Goal: Task Accomplishment & Management: Manage account settings

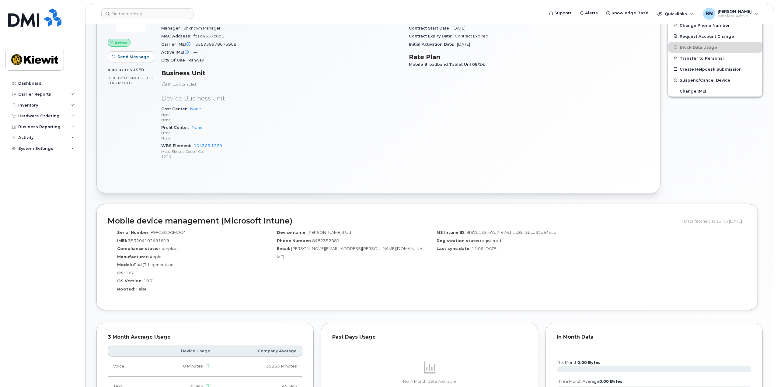
scroll to position [213, 0]
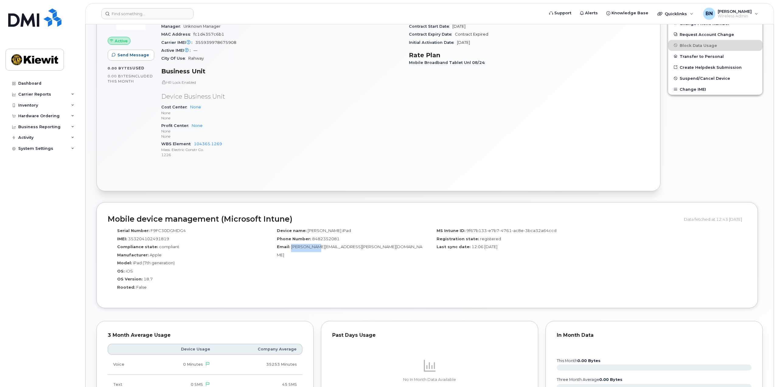
drag, startPoint x: 313, startPoint y: 248, endPoint x: 292, endPoint y: 249, distance: 20.7
click at [292, 249] on span "Henry.Rullo-PTR@381constructors.com" at bounding box center [349, 250] width 145 height 13
copy span "Henry.Rullo"
click at [307, 288] on div "Device name: Henry’s iPad Phone Number: 8482352081 Email: Henry.Rullo-PTR@381co…" at bounding box center [348, 261] width 160 height 72
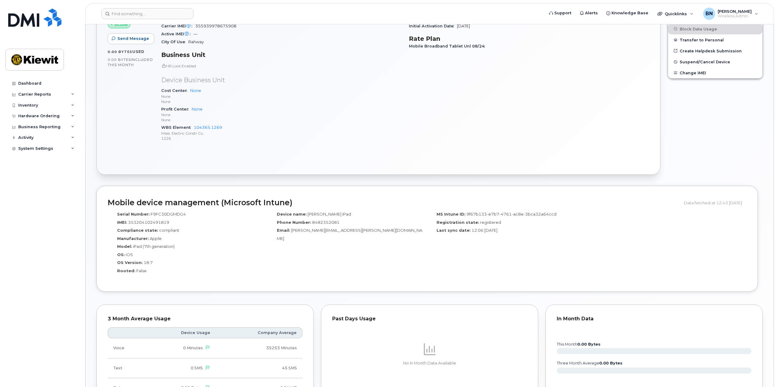
scroll to position [91, 0]
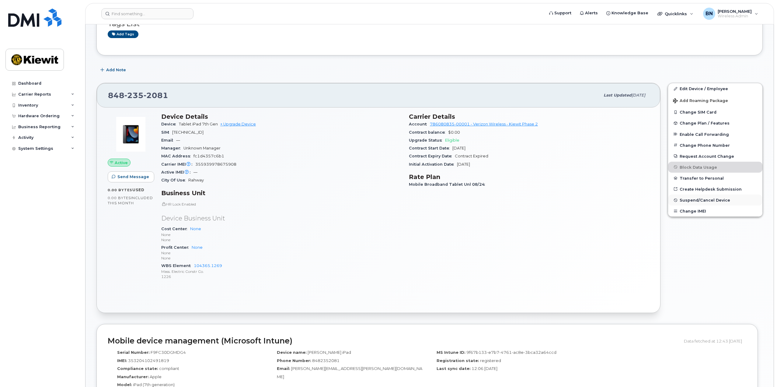
click at [709, 200] on span "Suspend/Cancel Device" at bounding box center [705, 200] width 51 height 5
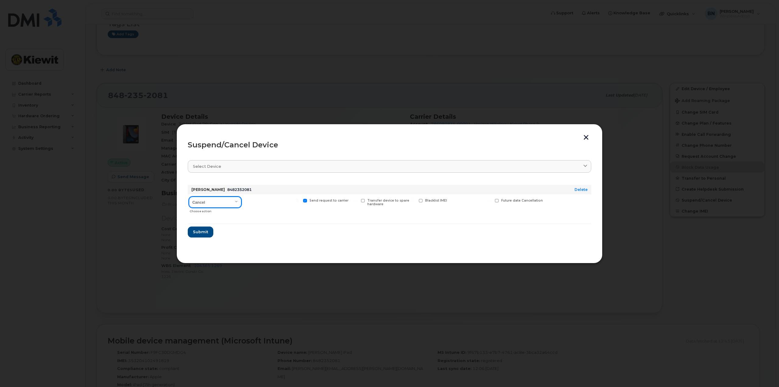
click at [227, 204] on select "Cancel Suspend - Reduced Rate Suspend - Full Rate Suspend - Lost Device/Stolen …" at bounding box center [215, 202] width 52 height 11
select select "[object Object]"
click at [189, 197] on select "Cancel Suspend - Reduced Rate Suspend - Full Rate Suspend - Lost Device/Stolen …" at bounding box center [215, 202] width 52 height 11
click at [209, 230] on button "Submit" at bounding box center [200, 231] width 25 height 11
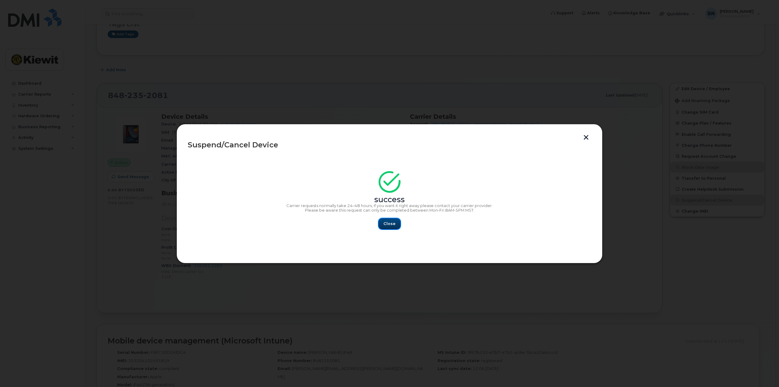
click at [396, 228] on button "Close" at bounding box center [390, 223] width 22 height 11
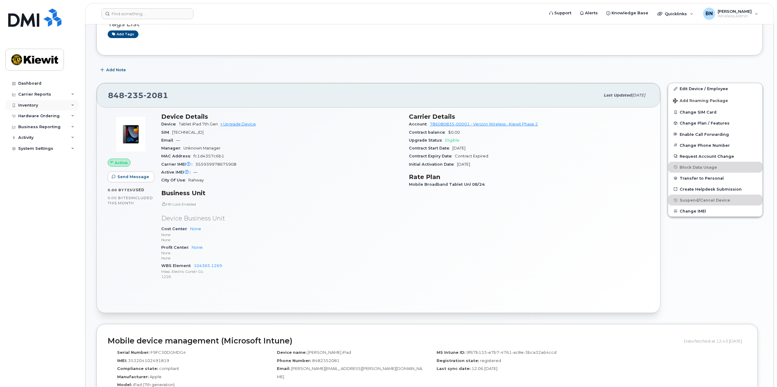
click at [61, 104] on div "Inventory" at bounding box center [42, 105] width 74 height 11
click at [52, 116] on div "Mobility Devices" at bounding box center [38, 116] width 34 height 5
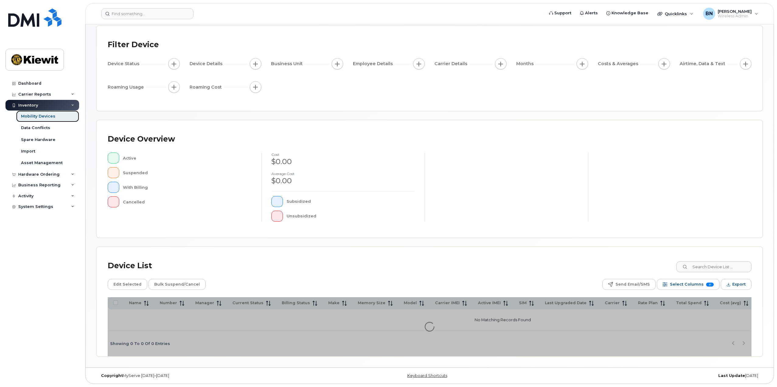
scroll to position [44, 0]
click at [734, 272] on div "Device List Edit Selected Bulk Suspend/Cancel Send Email/SMS Select Columns 21 …" at bounding box center [430, 307] width 644 height 98
click at [731, 268] on input at bounding box center [714, 266] width 76 height 11
type input "104365"
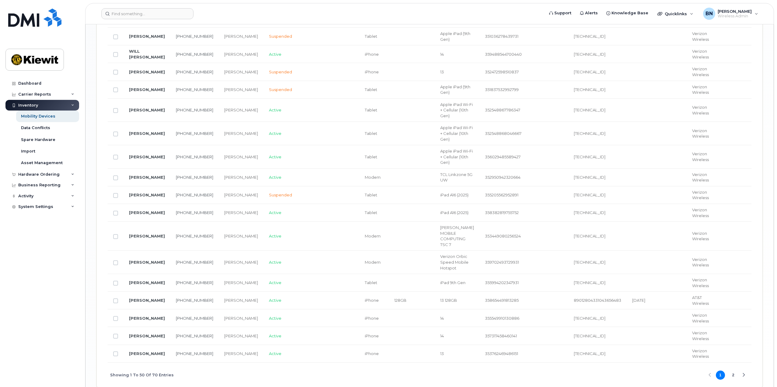
scroll to position [1035, 0]
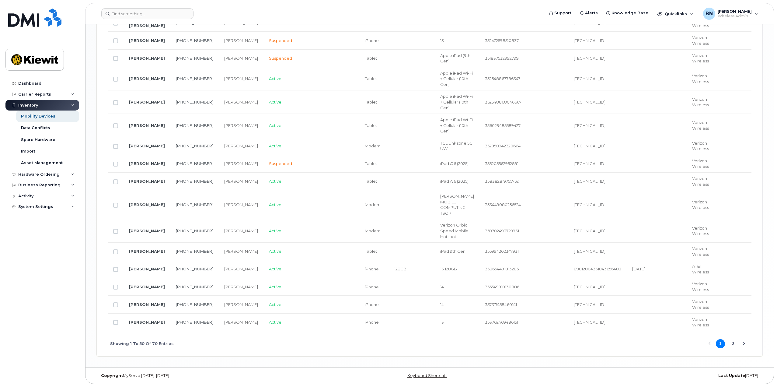
click at [734, 343] on button "2" at bounding box center [733, 343] width 9 height 9
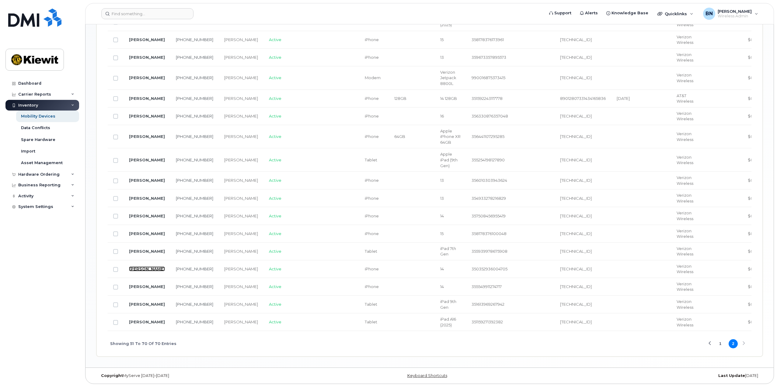
click at [138, 270] on link "[PERSON_NAME]" at bounding box center [147, 268] width 36 height 5
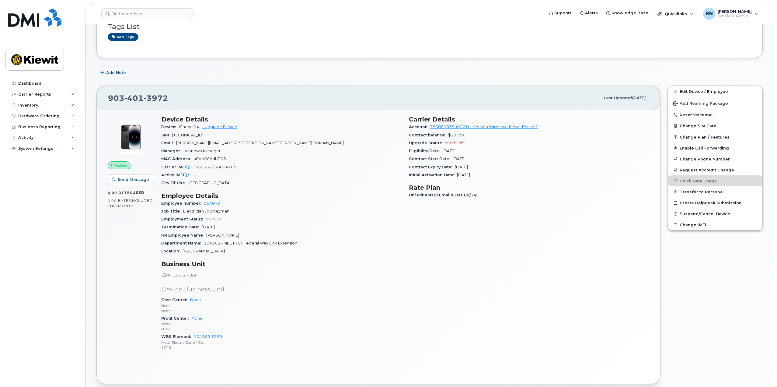
scroll to position [61, 0]
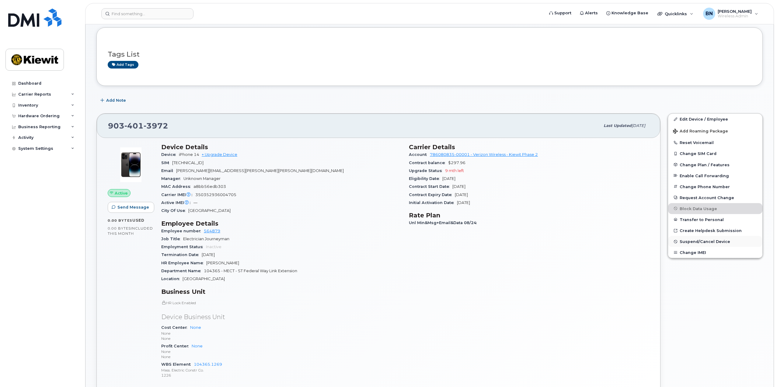
click at [706, 242] on span "Suspend/Cancel Device" at bounding box center [705, 241] width 51 height 5
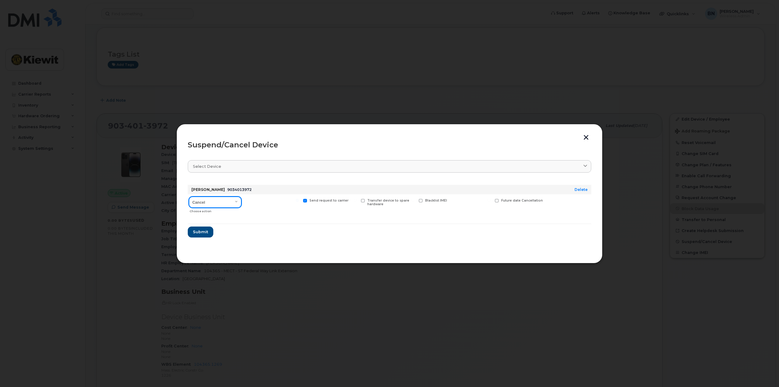
click at [231, 200] on select "Cancel Suspend - Reduced Rate Suspend - Full Rate Suspend - Lost Device/Stolen …" at bounding box center [215, 202] width 52 height 11
select select "[object Object]"
click at [189, 197] on select "Cancel Suspend - Reduced Rate Suspend - Full Rate Suspend - Lost Device/Stolen …" at bounding box center [215, 202] width 52 height 11
click at [201, 231] on span "Submit" at bounding box center [200, 232] width 15 height 6
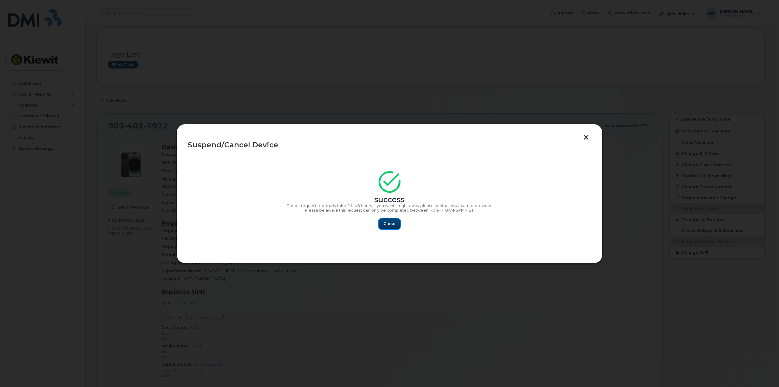
click at [391, 228] on button "Close" at bounding box center [390, 223] width 22 height 11
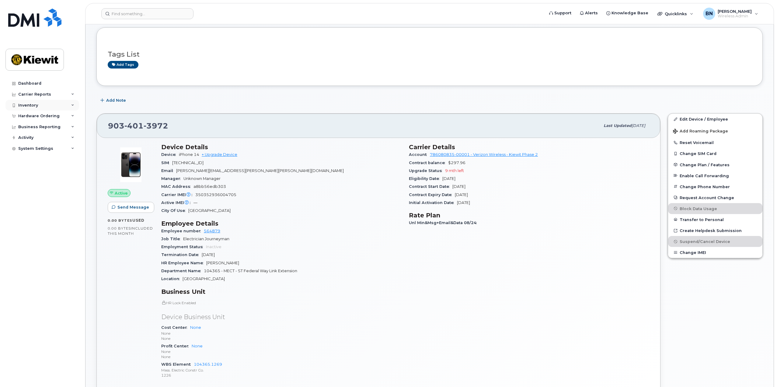
click at [64, 107] on div "Inventory" at bounding box center [42, 105] width 74 height 11
click at [33, 118] on div "Mobility Devices" at bounding box center [38, 116] width 34 height 5
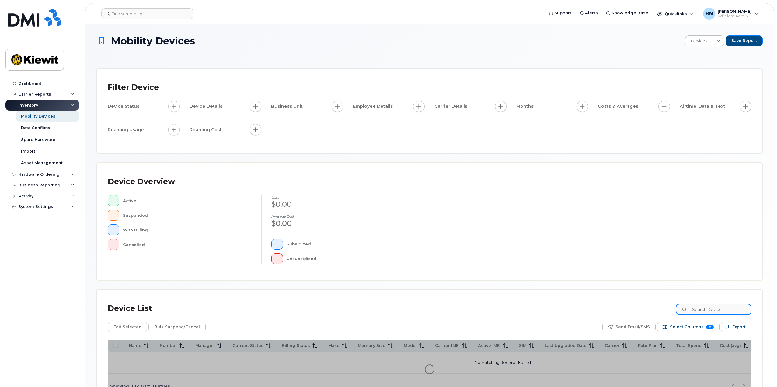
click at [718, 311] on input at bounding box center [714, 309] width 76 height 11
type input "104365"
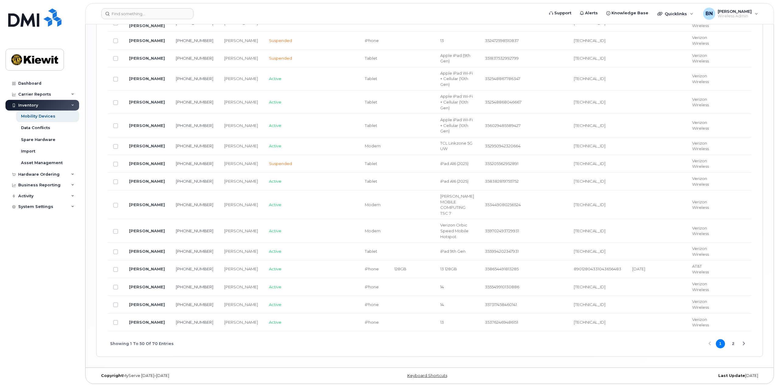
scroll to position [1035, 0]
click at [734, 343] on button "2" at bounding box center [733, 343] width 9 height 9
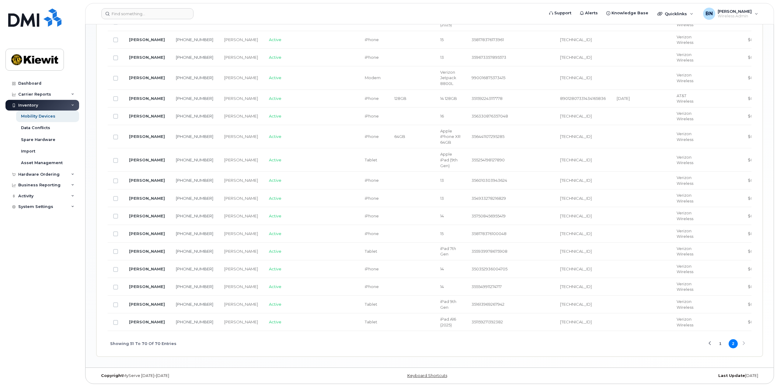
scroll to position [430, 0]
click at [135, 287] on link "[PERSON_NAME]" at bounding box center [147, 286] width 36 height 5
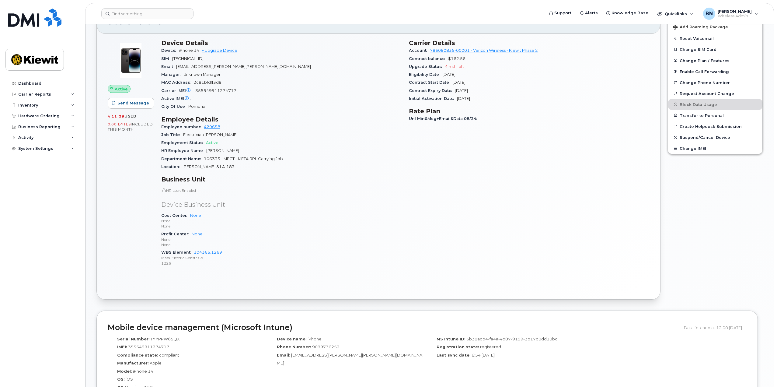
scroll to position [183, 0]
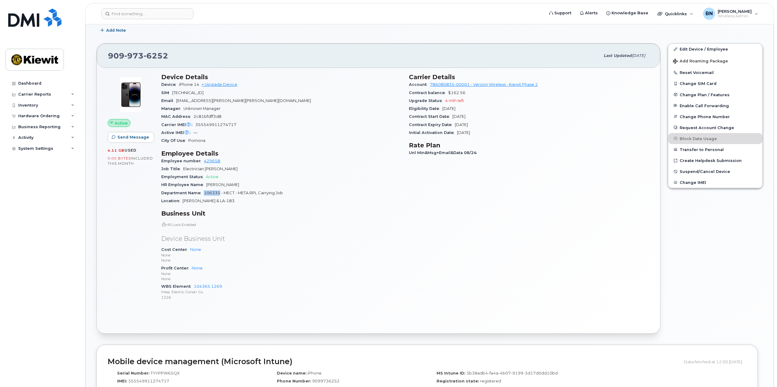
drag, startPoint x: 219, startPoint y: 193, endPoint x: 203, endPoint y: 194, distance: 15.8
click at [203, 194] on div "Department Name 106335 - MECT - META RPL Carrying Job" at bounding box center [281, 193] width 240 height 8
copy span "106335"
click at [701, 50] on link "Edit Device / Employee" at bounding box center [715, 49] width 94 height 11
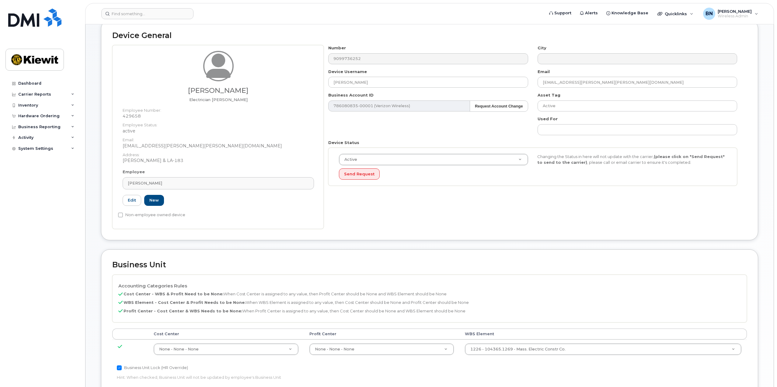
scroll to position [213, 0]
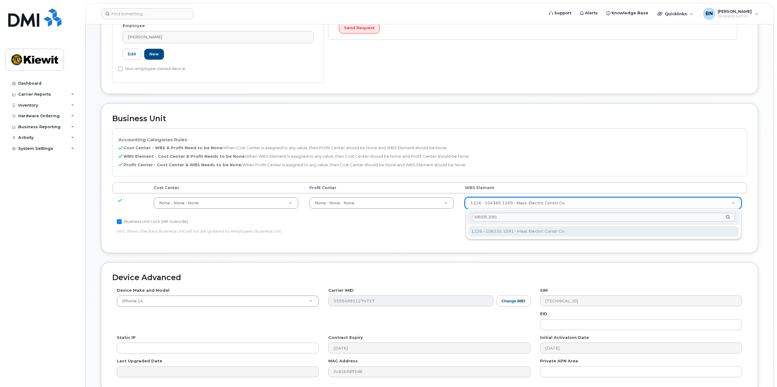
type input "106335.1091"
type input "35178927"
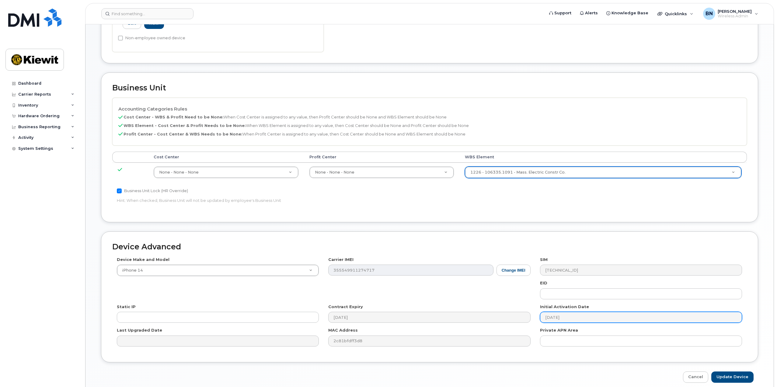
scroll to position [270, 0]
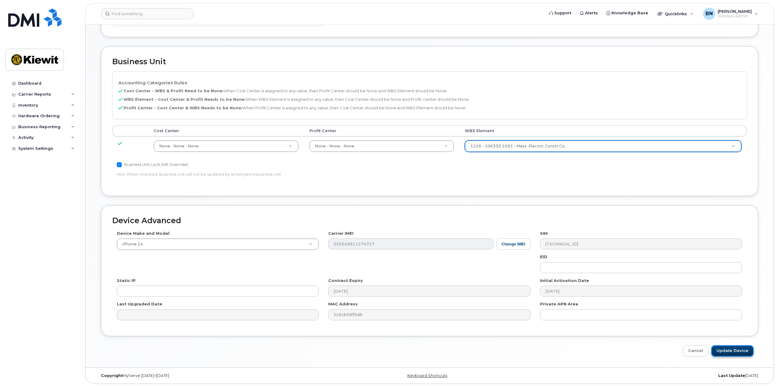
click at [748, 356] on input "Update Device" at bounding box center [733, 350] width 42 height 11
type input "Saving..."
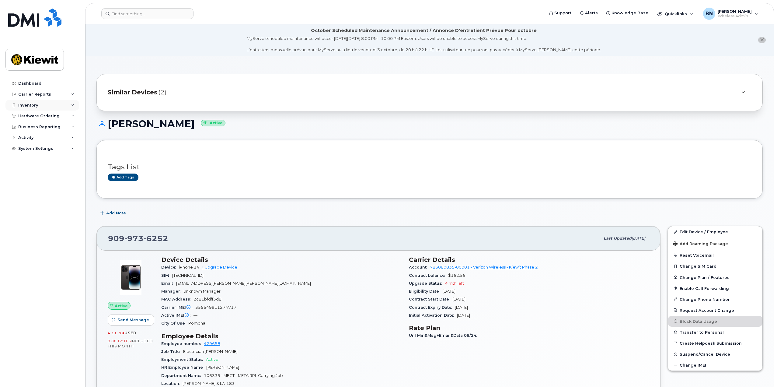
click at [26, 103] on div "Inventory" at bounding box center [28, 105] width 20 height 5
click at [32, 118] on div "Mobility Devices" at bounding box center [38, 116] width 34 height 5
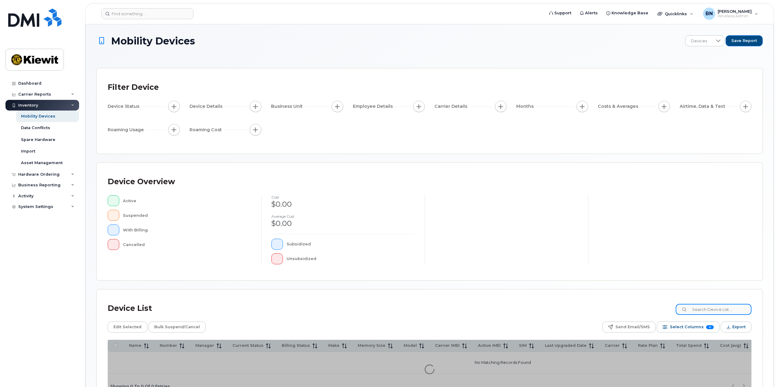
click at [717, 305] on input at bounding box center [714, 309] width 76 height 11
type input "104365"
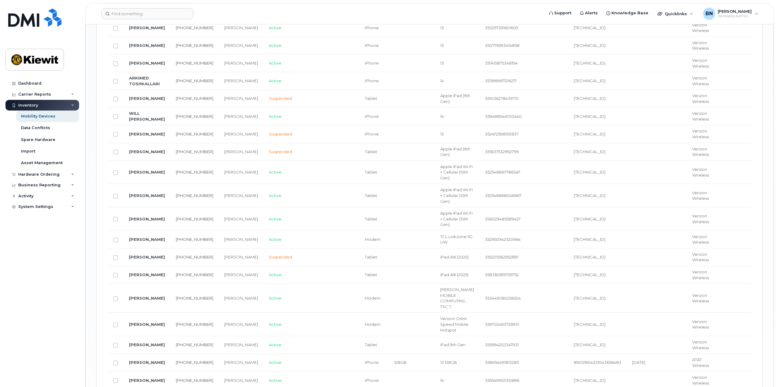
scroll to position [1035, 0]
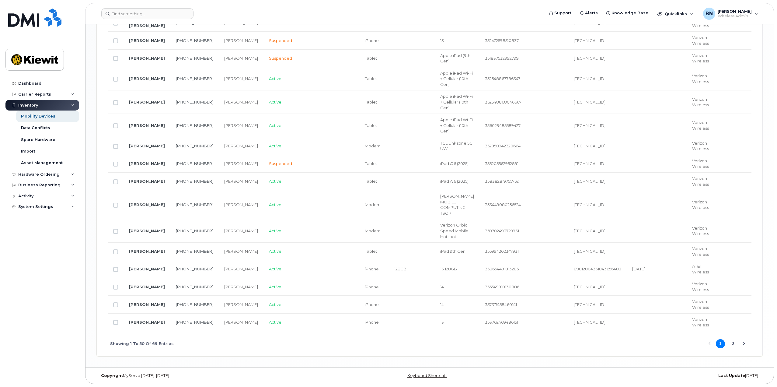
click at [732, 345] on button "2" at bounding box center [733, 343] width 9 height 9
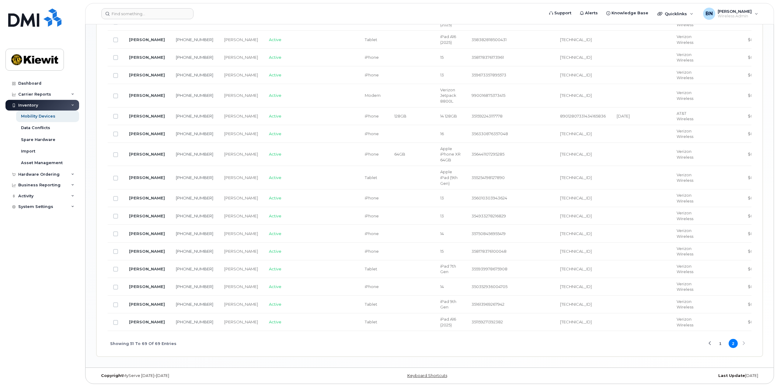
scroll to position [413, 0]
click at [143, 302] on td "CARLO DICRISTINA" at bounding box center [147, 305] width 47 height 18
click at [141, 306] on link "CARLO DICRISTINA" at bounding box center [147, 304] width 36 height 5
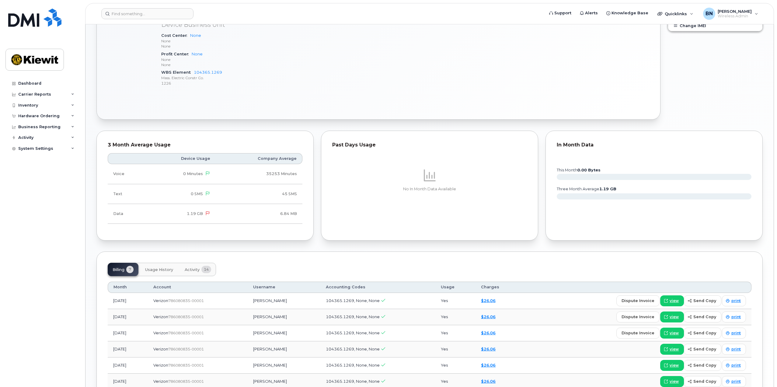
scroll to position [304, 0]
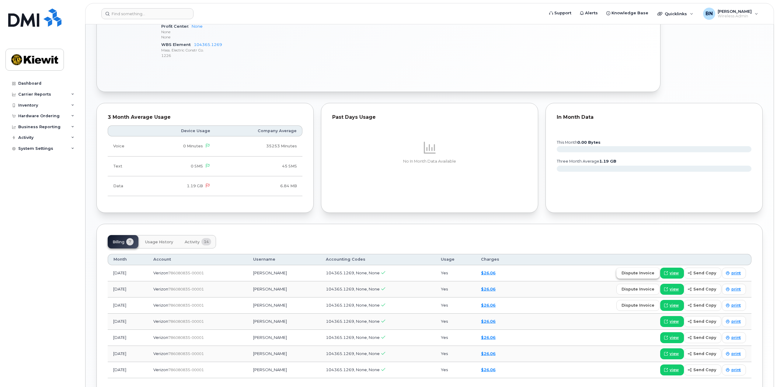
click at [643, 273] on span "dispute invoice" at bounding box center [638, 273] width 33 height 6
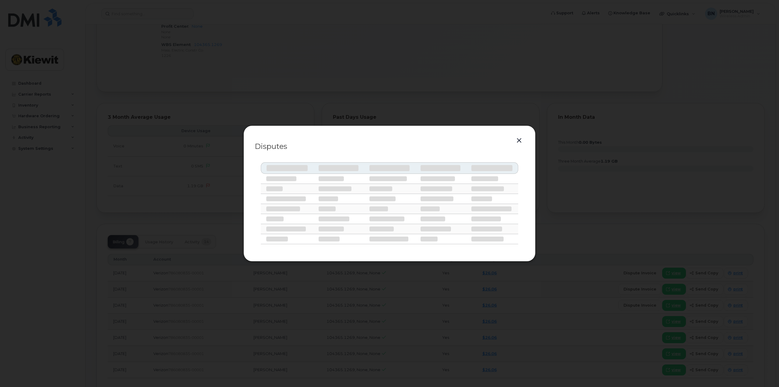
select select
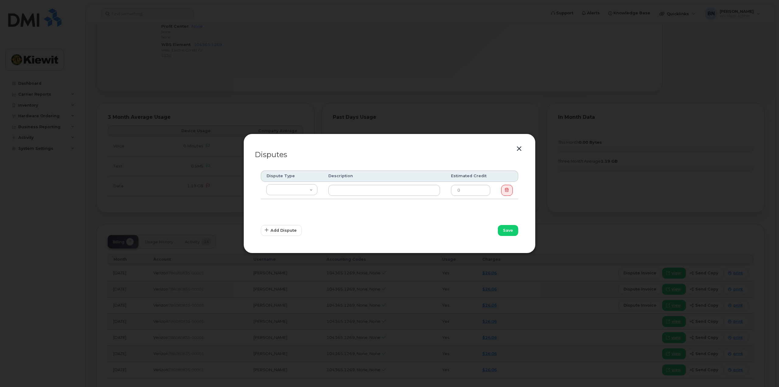
click at [521, 152] on button "button" at bounding box center [519, 149] width 9 height 9
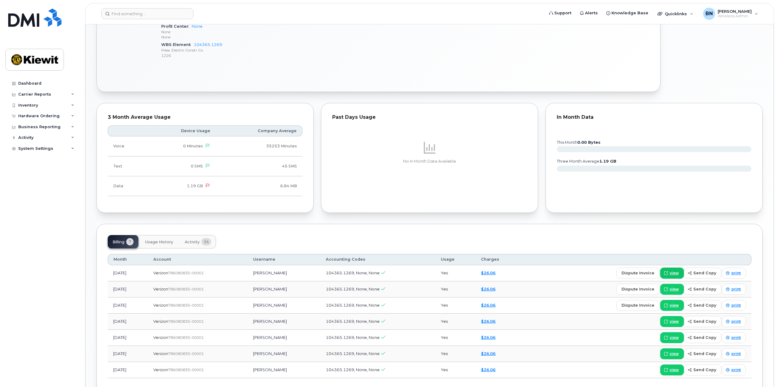
click at [668, 272] on icon at bounding box center [666, 273] width 4 height 4
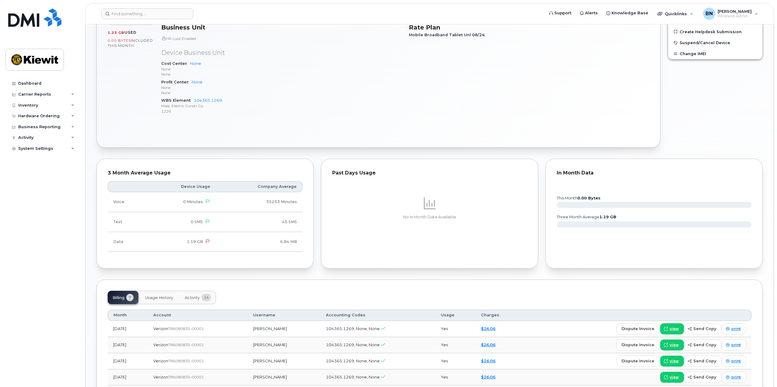
scroll to position [244, 0]
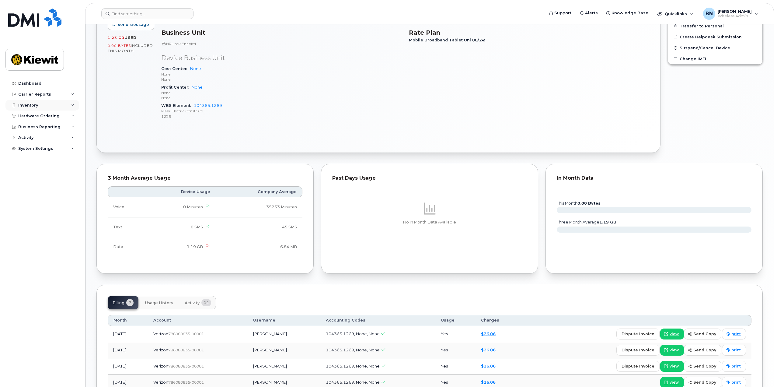
click at [42, 106] on div "Inventory" at bounding box center [42, 105] width 74 height 11
click at [43, 117] on div "Mobility Devices" at bounding box center [38, 116] width 34 height 5
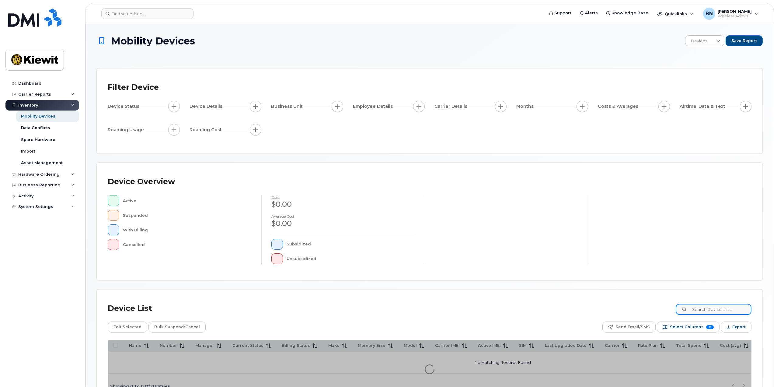
click at [718, 309] on input at bounding box center [714, 309] width 76 height 11
type input "104365"
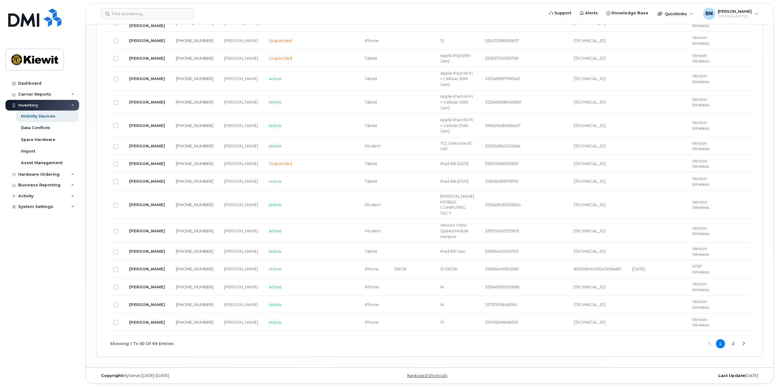
scroll to position [1018, 0]
click at [733, 348] on button "2" at bounding box center [733, 343] width 9 height 9
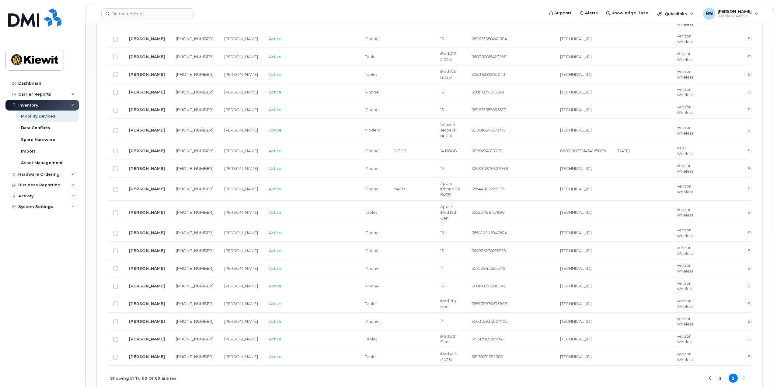
scroll to position [413, 0]
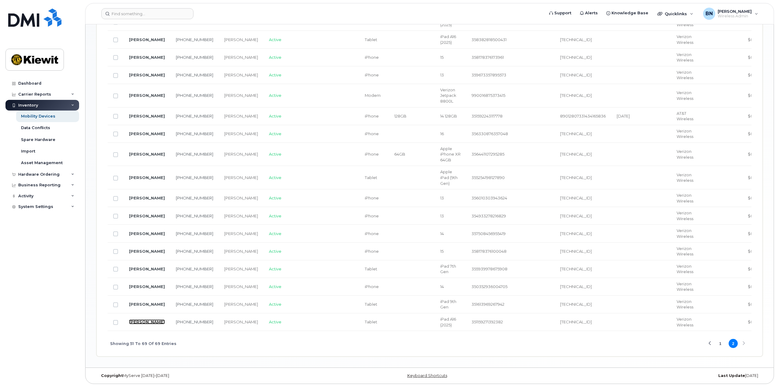
click at [141, 319] on link "[PERSON_NAME]" at bounding box center [147, 321] width 36 height 5
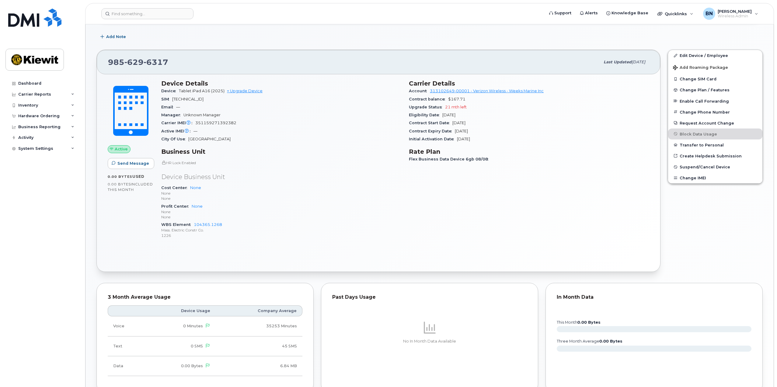
scroll to position [19, 0]
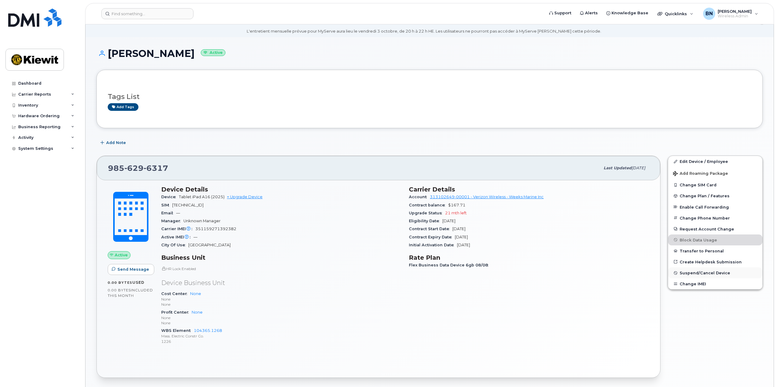
click at [694, 272] on span "Suspend/Cancel Device" at bounding box center [705, 273] width 51 height 5
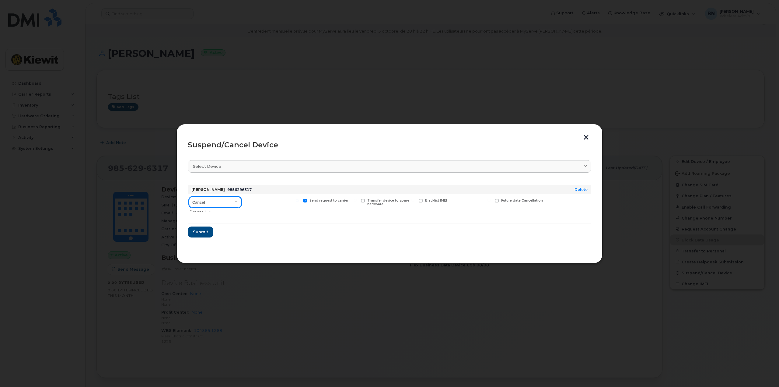
click at [228, 204] on select "Cancel Suspend - Reduced Rate Suspend - Full Rate Suspend - Lost Device/Stolen …" at bounding box center [215, 202] width 52 height 11
select select "[object Object]"
click at [189, 197] on select "Cancel Suspend - Reduced Rate Suspend - Full Rate Suspend - Lost Device/Stolen …" at bounding box center [215, 202] width 52 height 11
click at [207, 231] on span "Submit" at bounding box center [200, 232] width 15 height 6
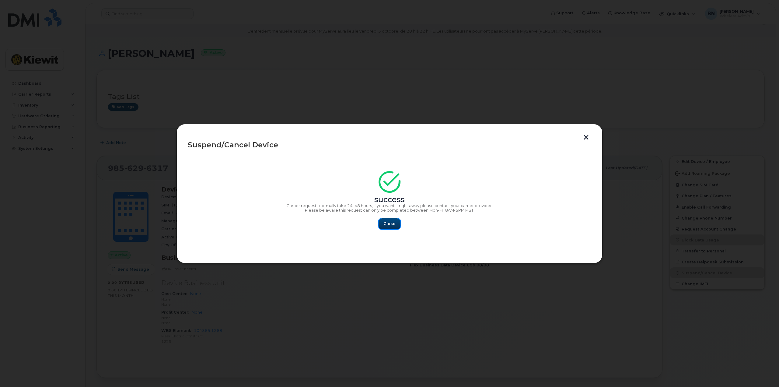
click at [394, 223] on span "Close" at bounding box center [390, 224] width 12 height 6
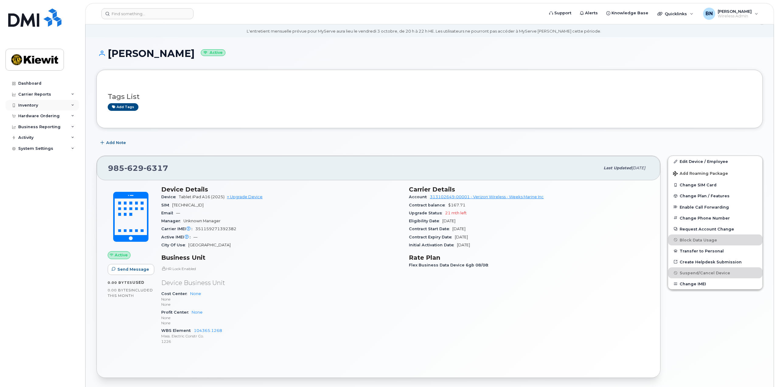
click at [60, 108] on div "Inventory" at bounding box center [42, 105] width 74 height 11
click at [58, 116] on link "Mobility Devices" at bounding box center [47, 116] width 63 height 12
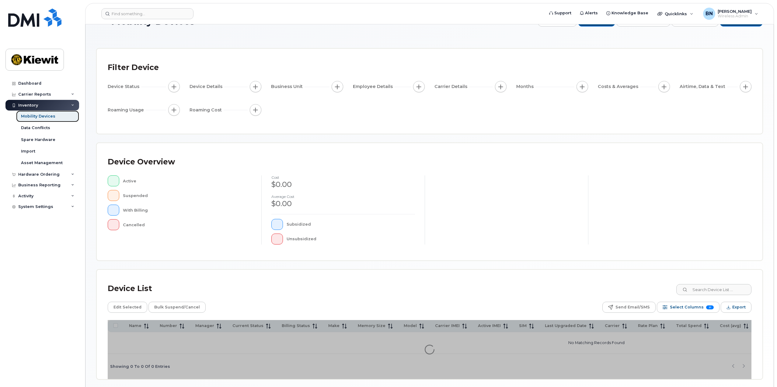
scroll to position [44, 0]
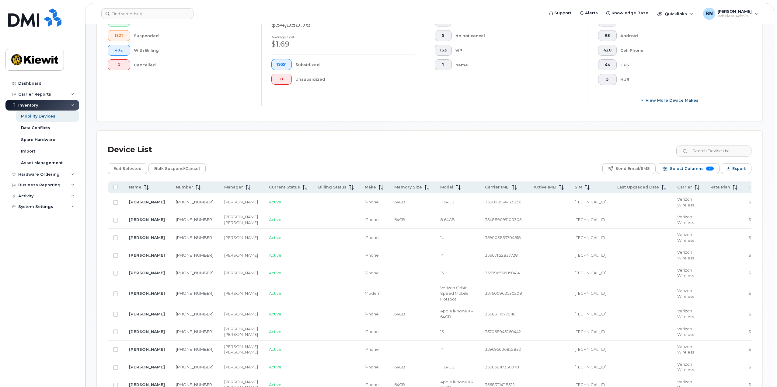
scroll to position [197, 0]
click at [717, 148] on input at bounding box center [714, 149] width 76 height 11
type input "103468"
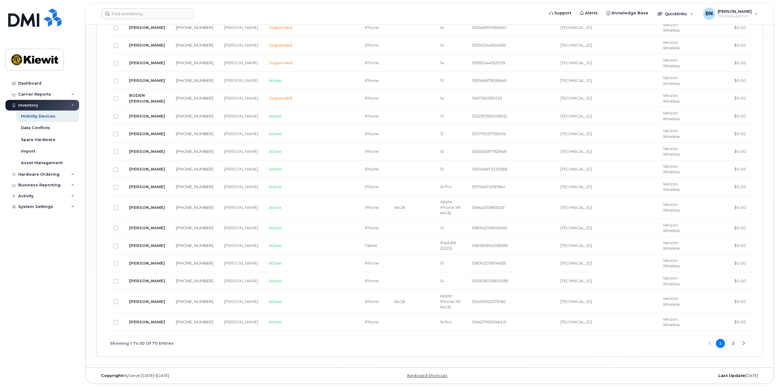
scroll to position [1046, 0]
click at [734, 343] on button "2" at bounding box center [733, 343] width 9 height 9
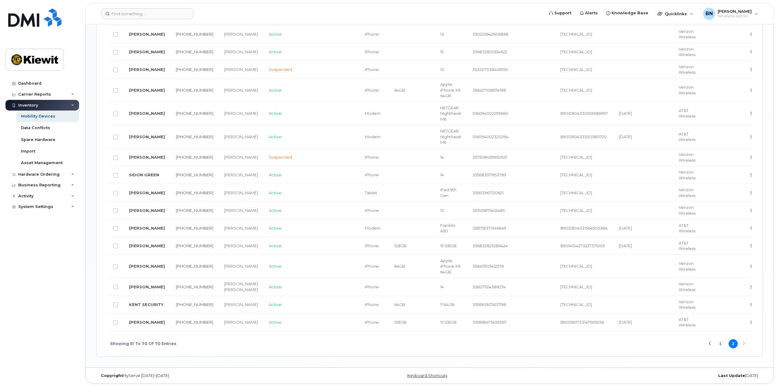
scroll to position [442, 0]
click at [721, 348] on button "1" at bounding box center [720, 343] width 9 height 9
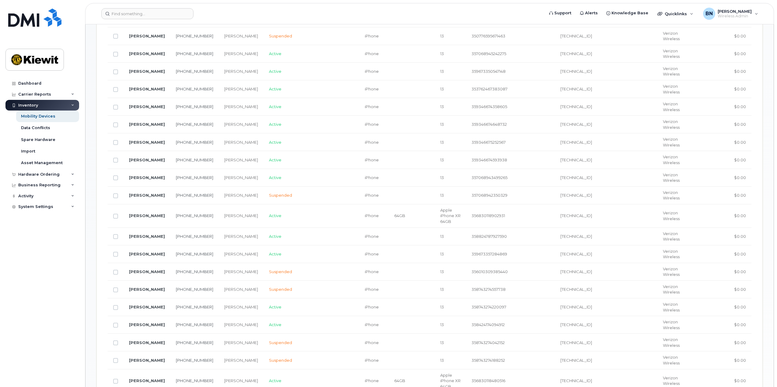
scroll to position [346, 0]
